Goal: Task Accomplishment & Management: Use online tool/utility

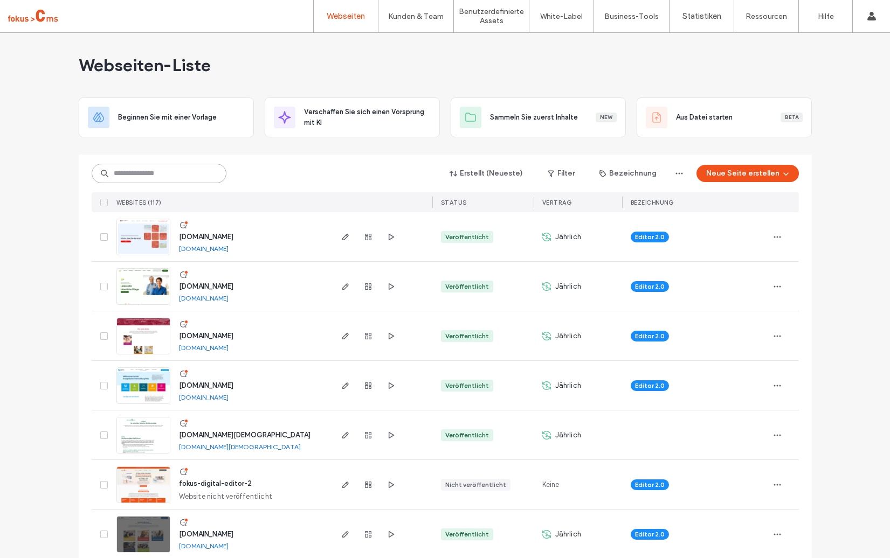
click at [143, 169] on input at bounding box center [159, 173] width 135 height 19
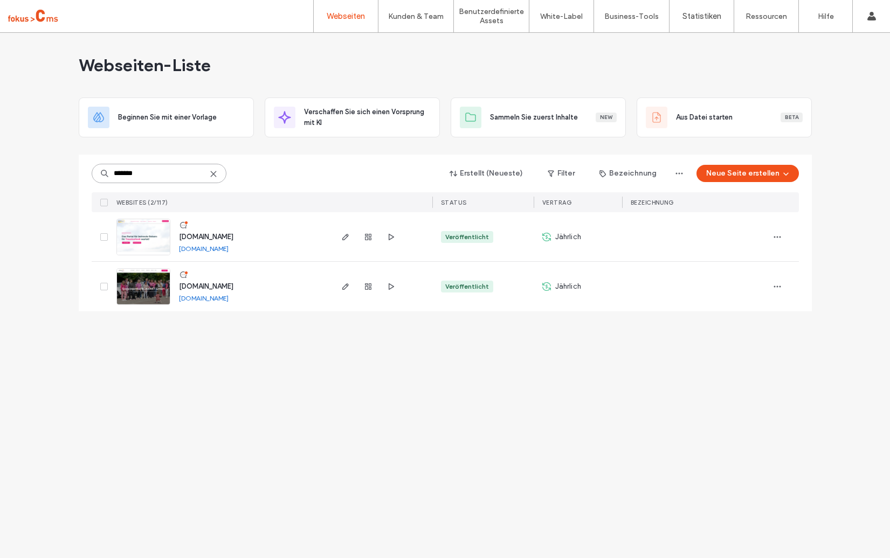
type input "*******"
click at [216, 280] on div "www.sozialagentur-konkret.de www.sozialagentur-konkret.de" at bounding box center [250, 287] width 160 height 50
click at [216, 287] on span "www.sozialagentur-konkret.de" at bounding box center [206, 286] width 54 height 8
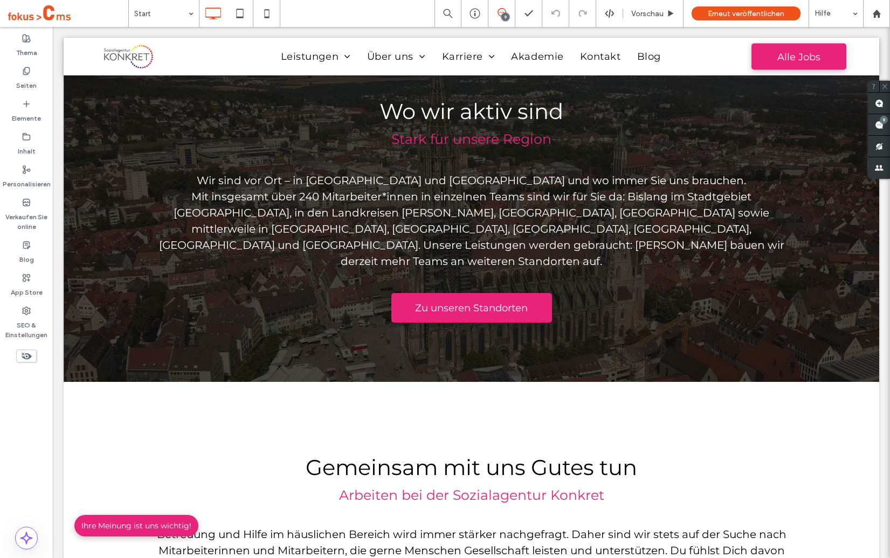
scroll to position [1895, 0]
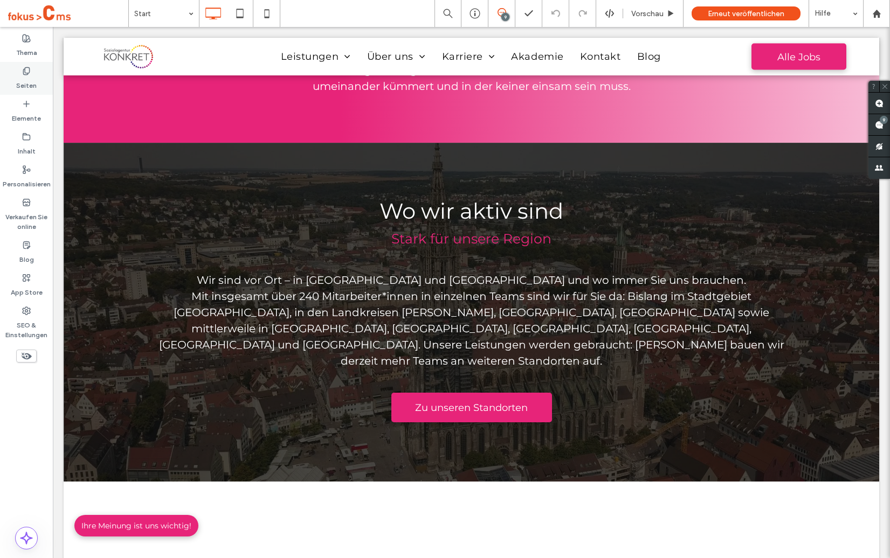
click at [29, 72] on use at bounding box center [26, 70] width 6 height 7
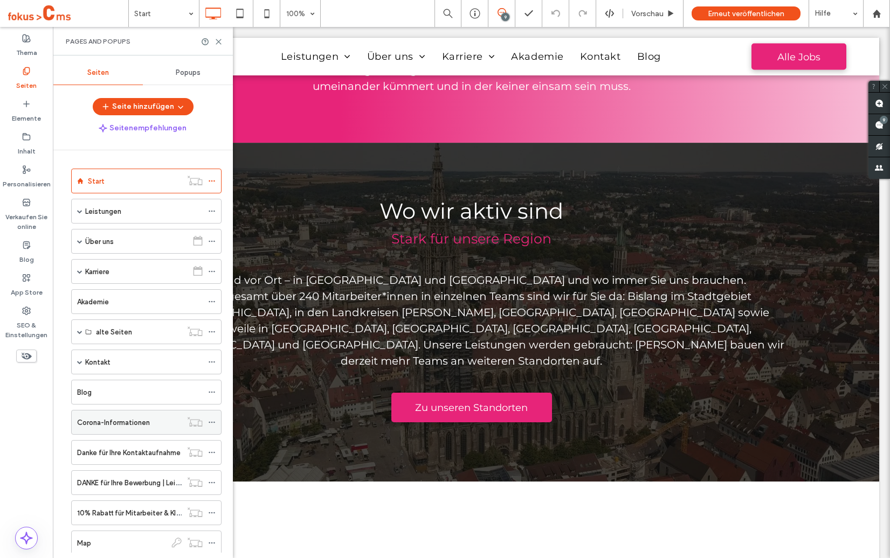
scroll to position [422, 0]
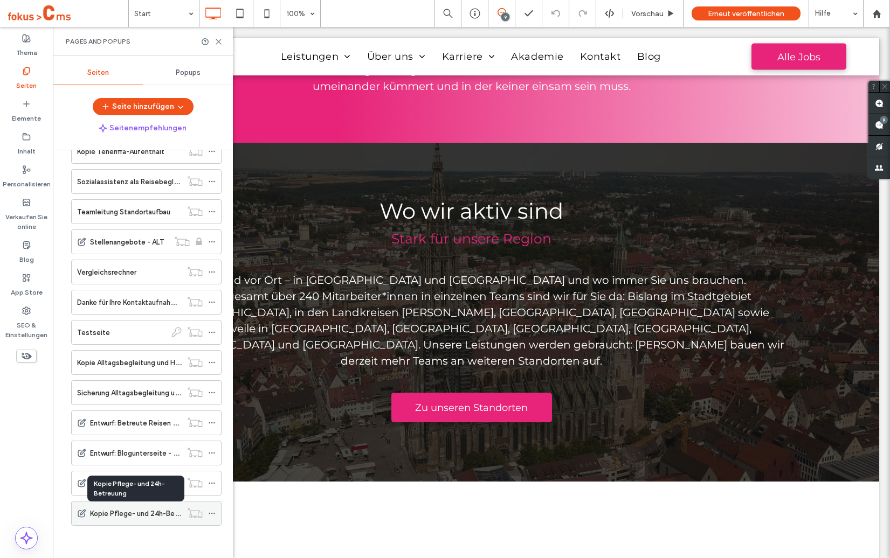
click at [121, 515] on label "Kopie Pflege- und 24h-Betreuung" at bounding box center [145, 513] width 110 height 19
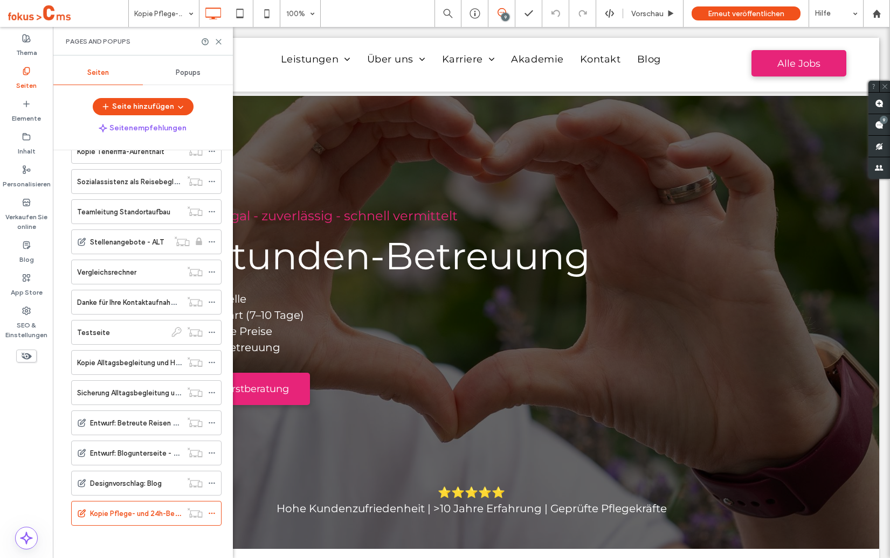
scroll to position [0, 0]
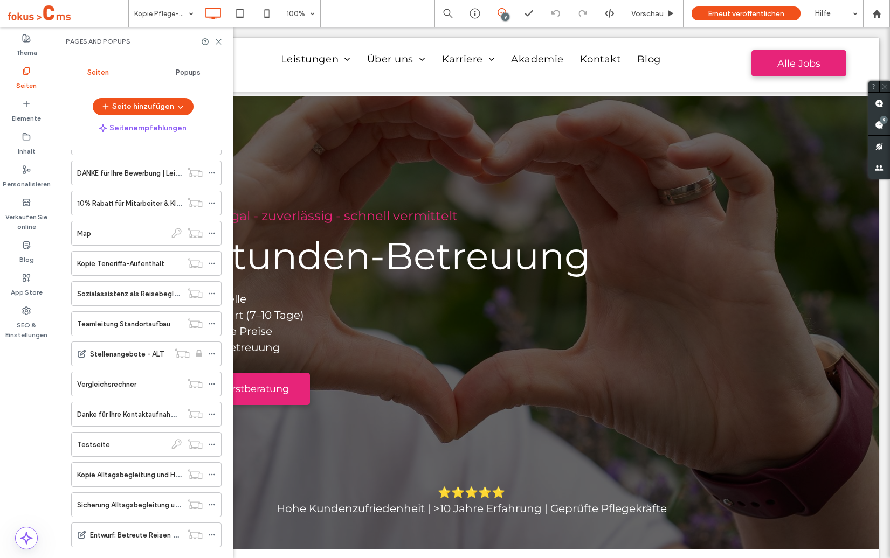
scroll to position [340, 0]
click at [220, 41] on icon at bounding box center [218, 42] width 8 height 8
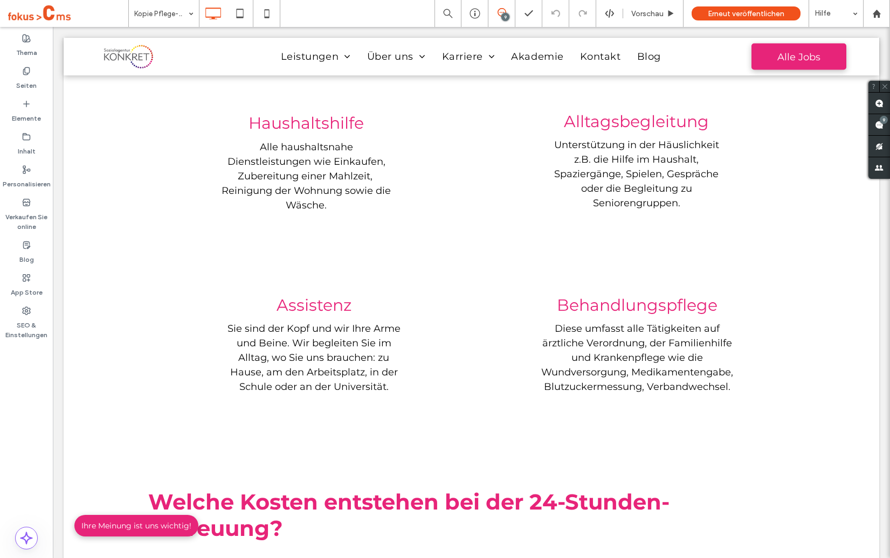
scroll to position [0, 0]
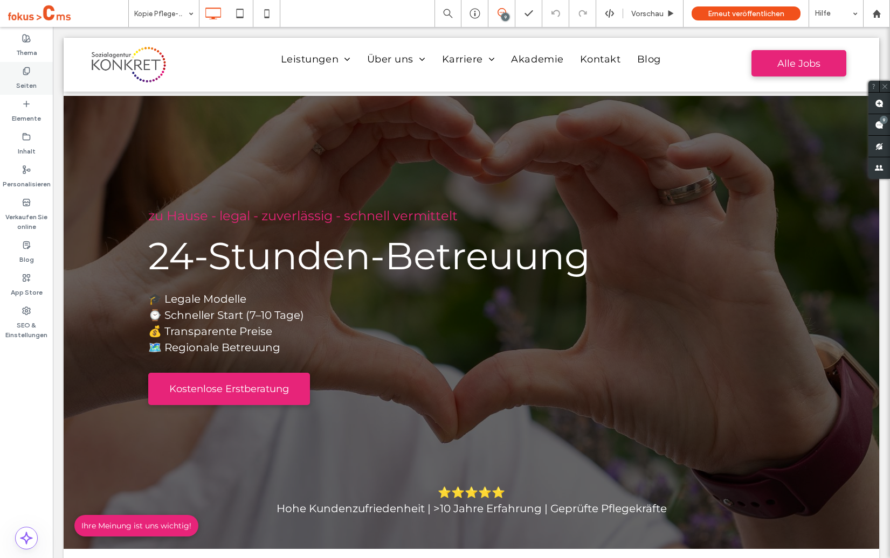
click at [24, 70] on use at bounding box center [26, 70] width 6 height 7
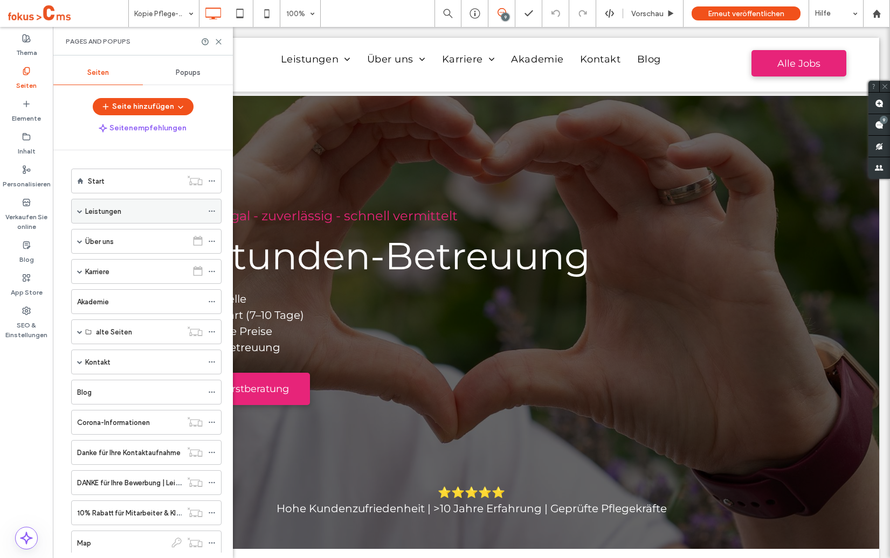
click at [82, 212] on span at bounding box center [79, 211] width 5 height 5
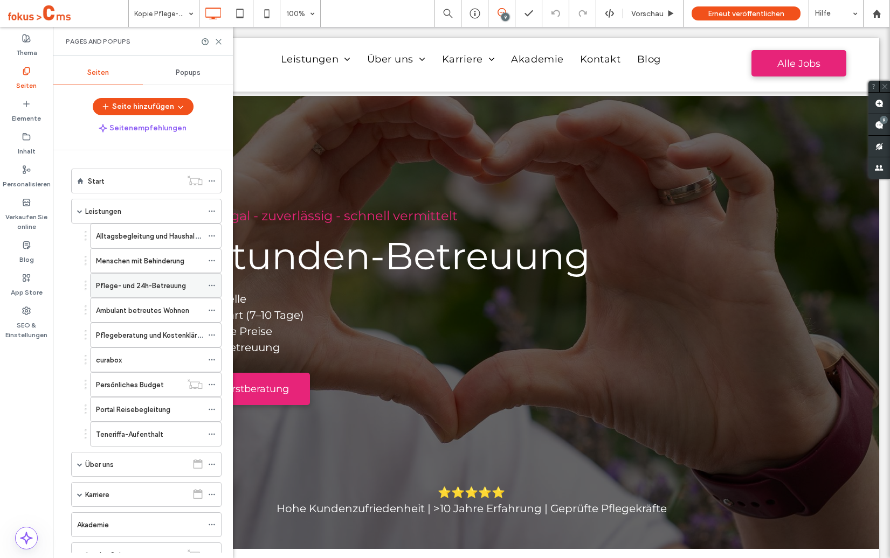
click at [151, 284] on label "Pflege- und 24h-Betreuung" at bounding box center [141, 285] width 90 height 19
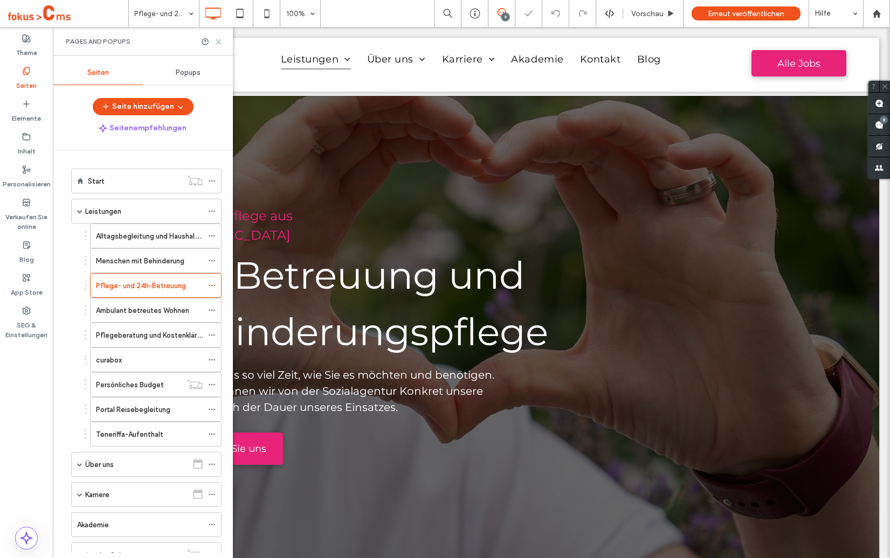
click at [220, 40] on use at bounding box center [218, 41] width 5 height 5
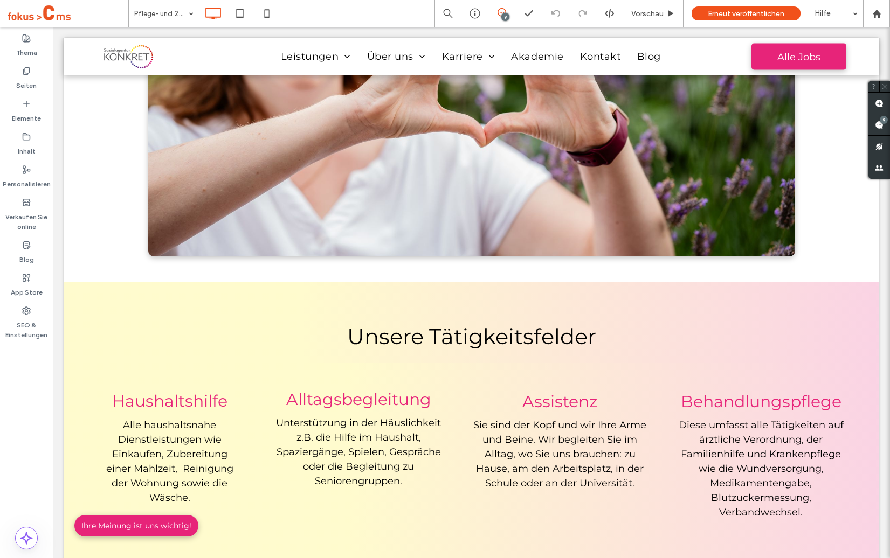
scroll to position [939, 0]
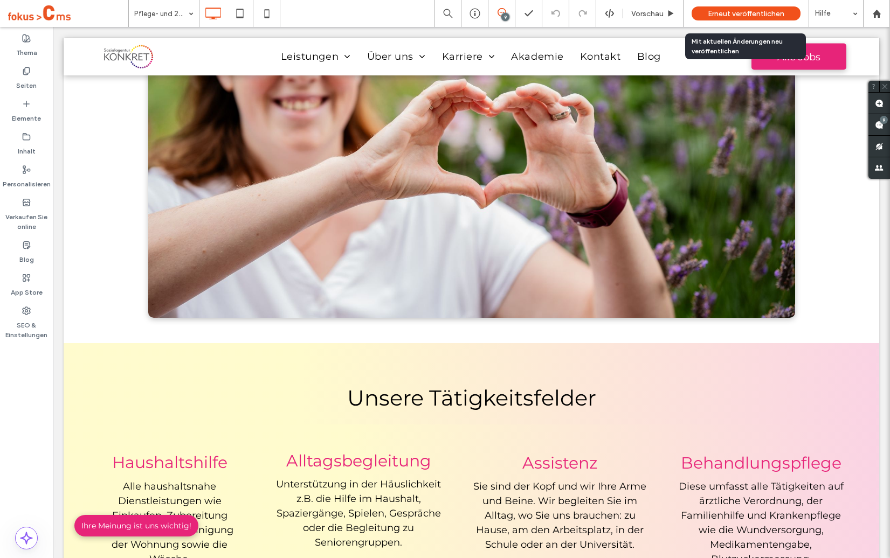
click at [728, 13] on span "Erneut veröffentlichen" at bounding box center [746, 13] width 77 height 9
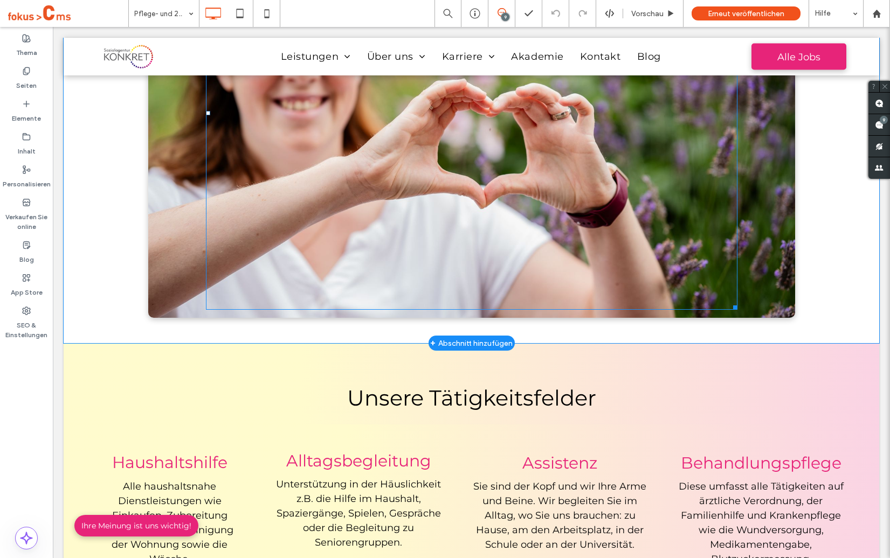
scroll to position [930, 0]
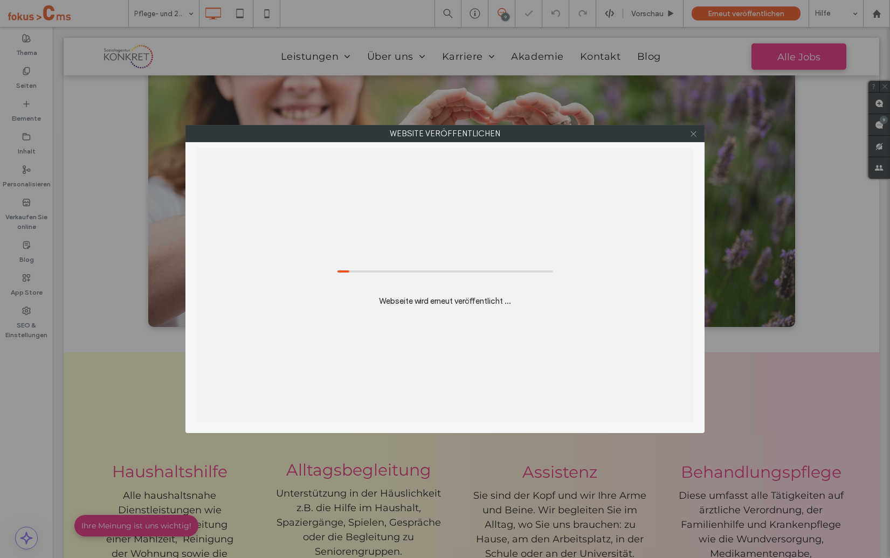
click at [694, 134] on icon at bounding box center [693, 134] width 8 height 8
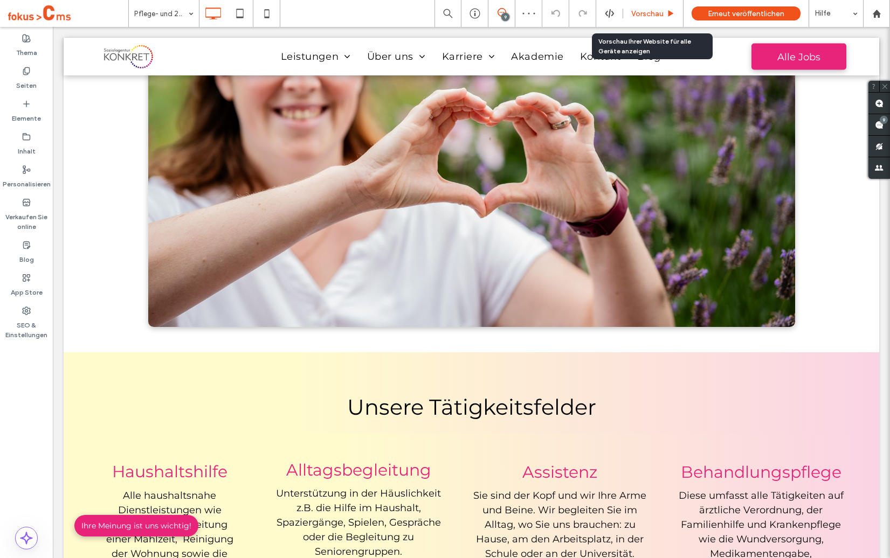
click at [641, 17] on span "Vorschau" at bounding box center [647, 13] width 32 height 9
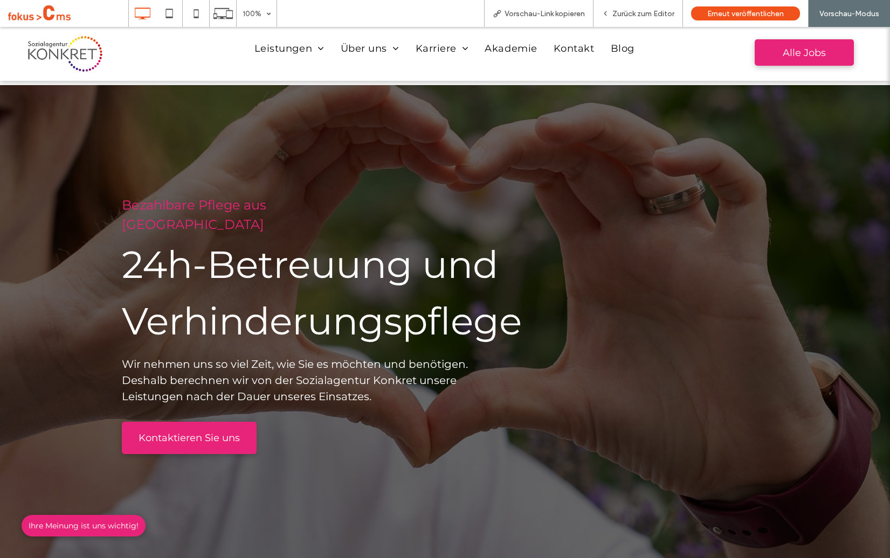
click at [34, 12] on span at bounding box center [68, 14] width 120 height 22
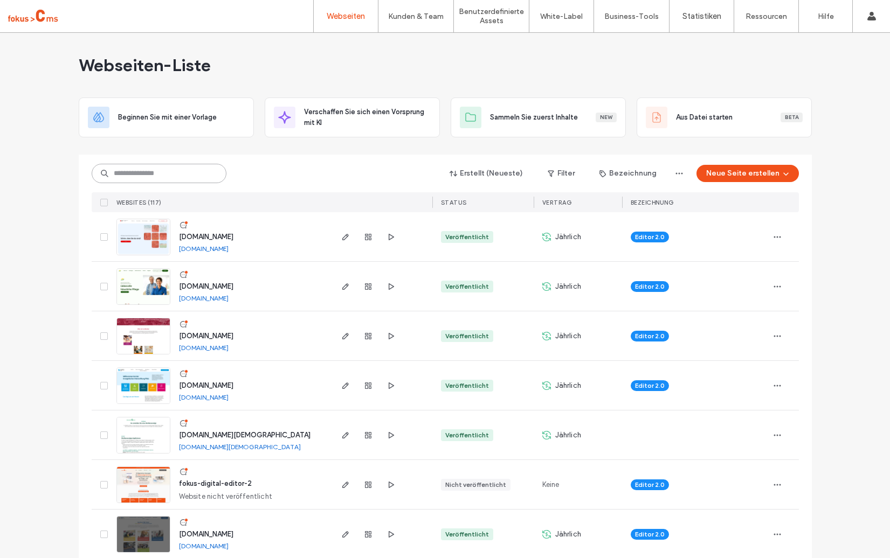
click at [143, 170] on input at bounding box center [159, 173] width 135 height 19
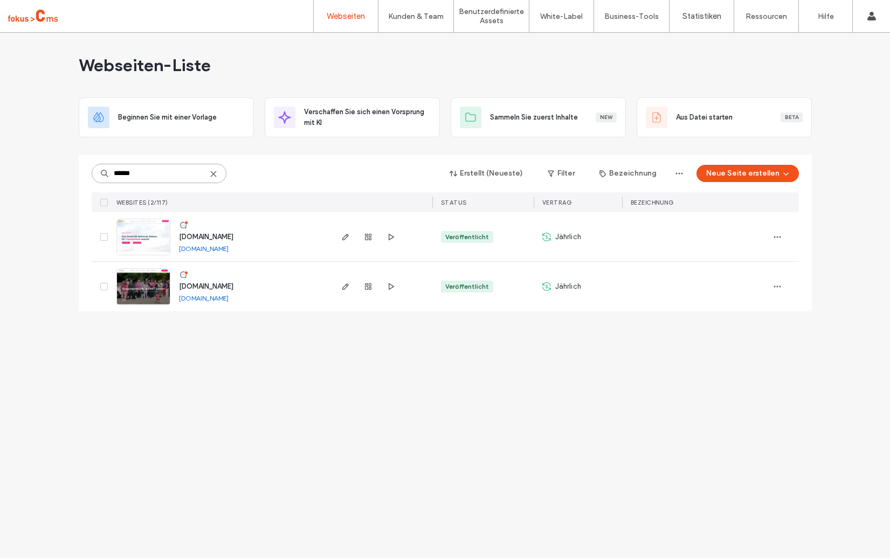
type input "******"
click at [218, 292] on div "www.sozialagentur-konkret.de www.sozialagentur-konkret.de" at bounding box center [250, 287] width 160 height 50
click at [203, 287] on span "www.sozialagentur-konkret.de" at bounding box center [206, 286] width 54 height 8
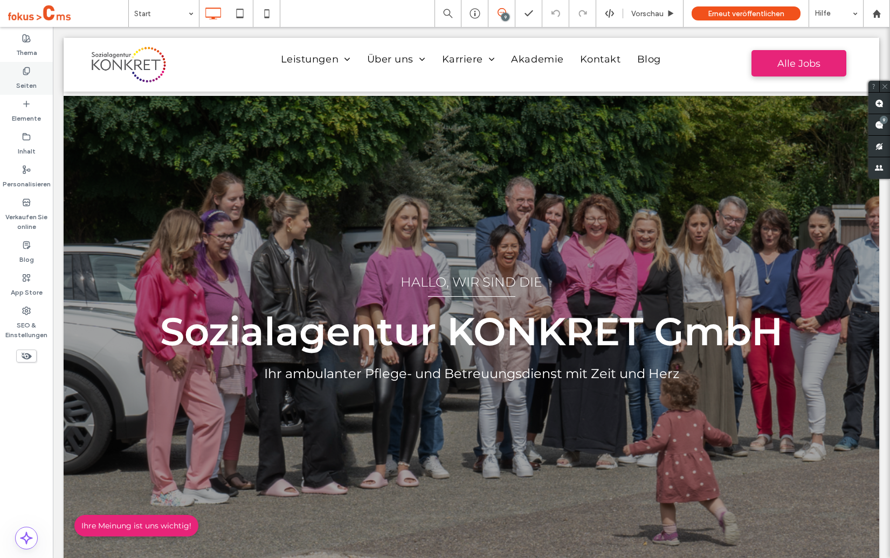
click at [22, 71] on icon at bounding box center [26, 71] width 9 height 9
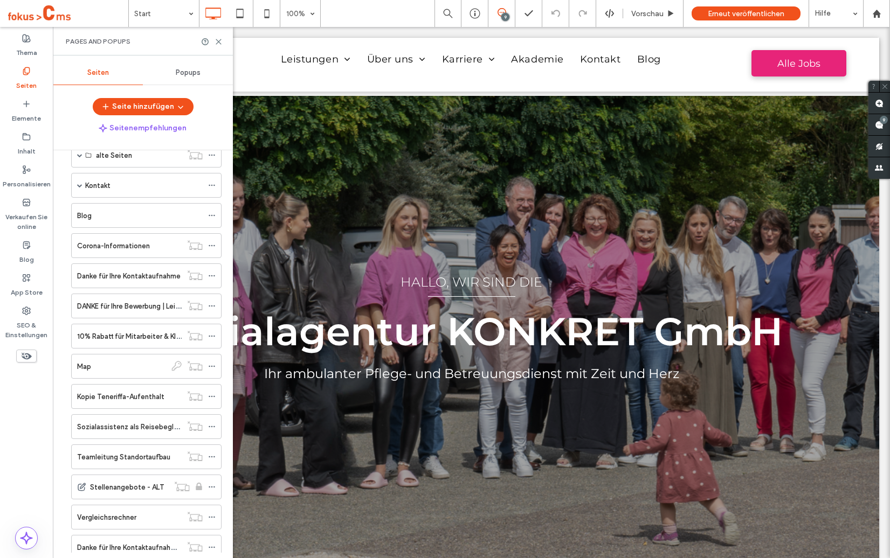
scroll to position [422, 0]
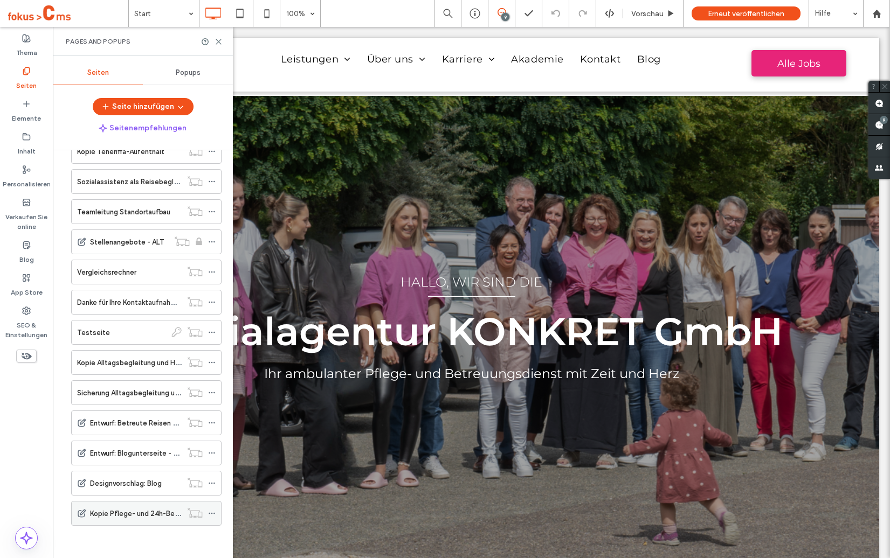
click at [143, 518] on label "Kopie Pflege- und 24h-Betreuung" at bounding box center [145, 513] width 110 height 19
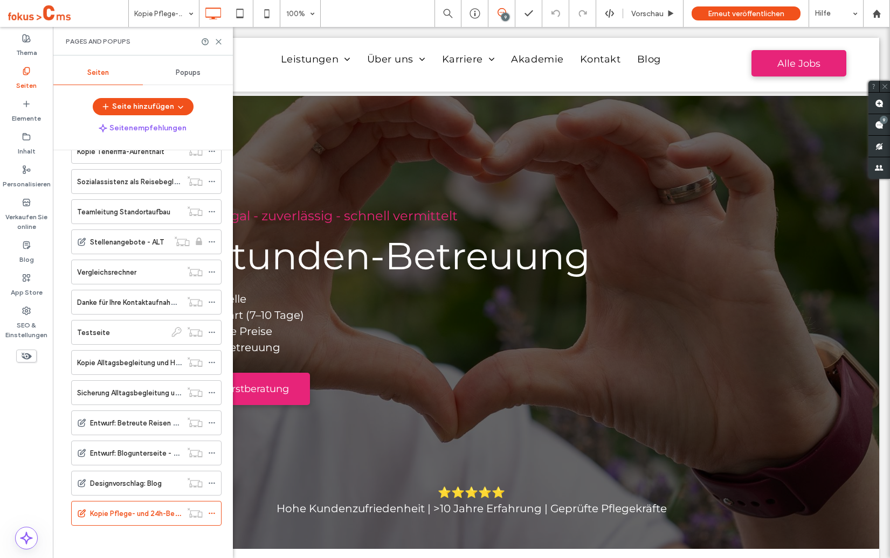
scroll to position [0, 0]
click at [220, 40] on icon at bounding box center [218, 42] width 8 height 8
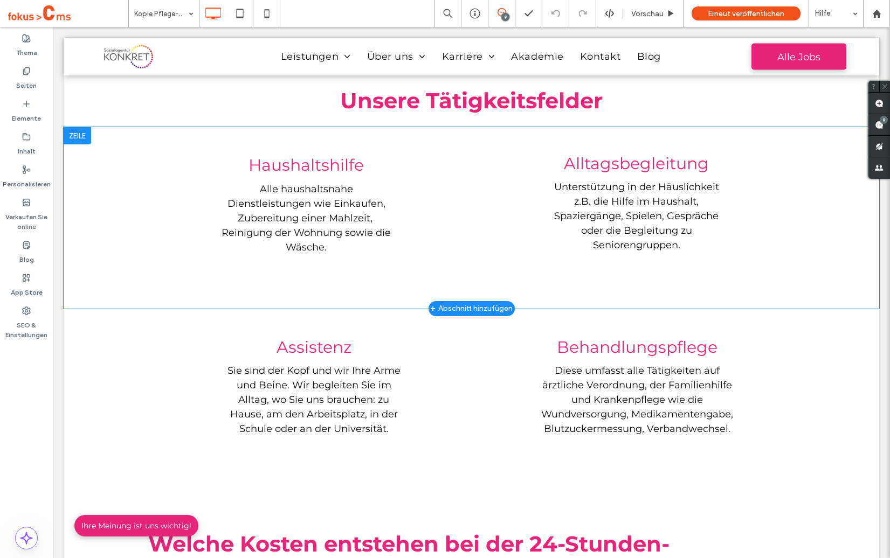
scroll to position [531, 0]
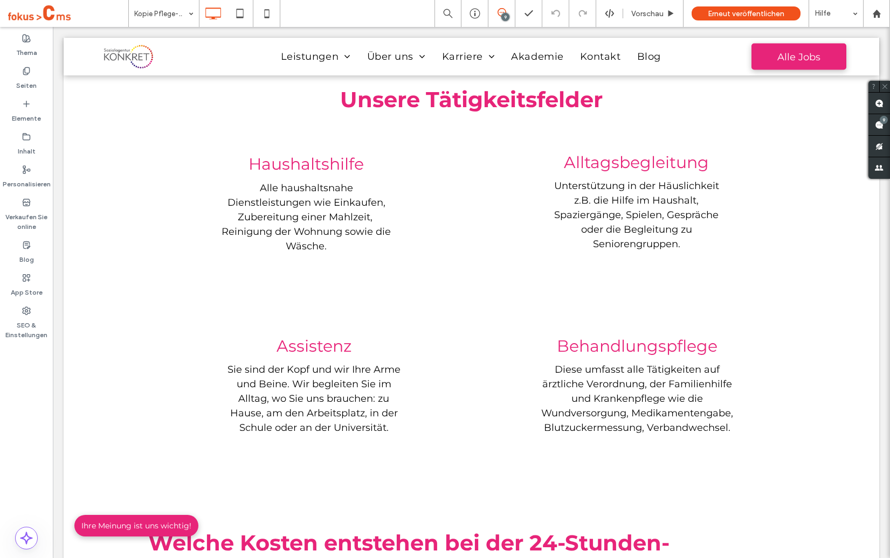
click at [36, 345] on div at bounding box center [26, 349] width 53 height 10
